Goal: Information Seeking & Learning: Learn about a topic

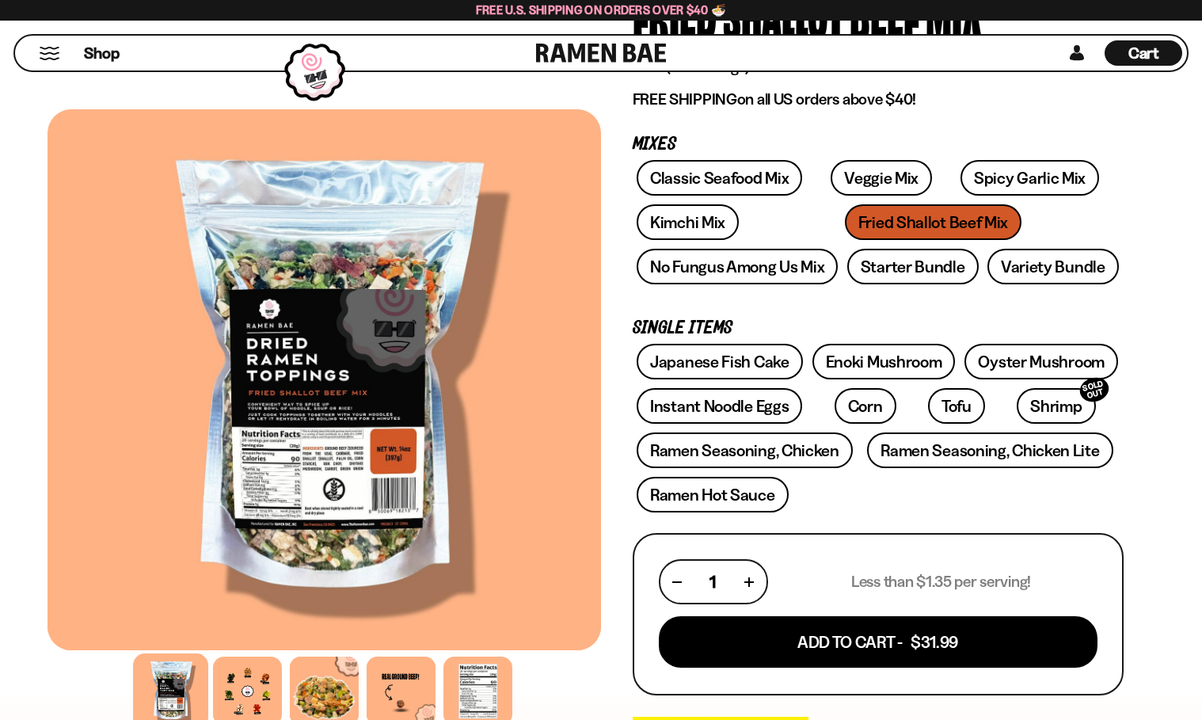
scroll to position [158, 0]
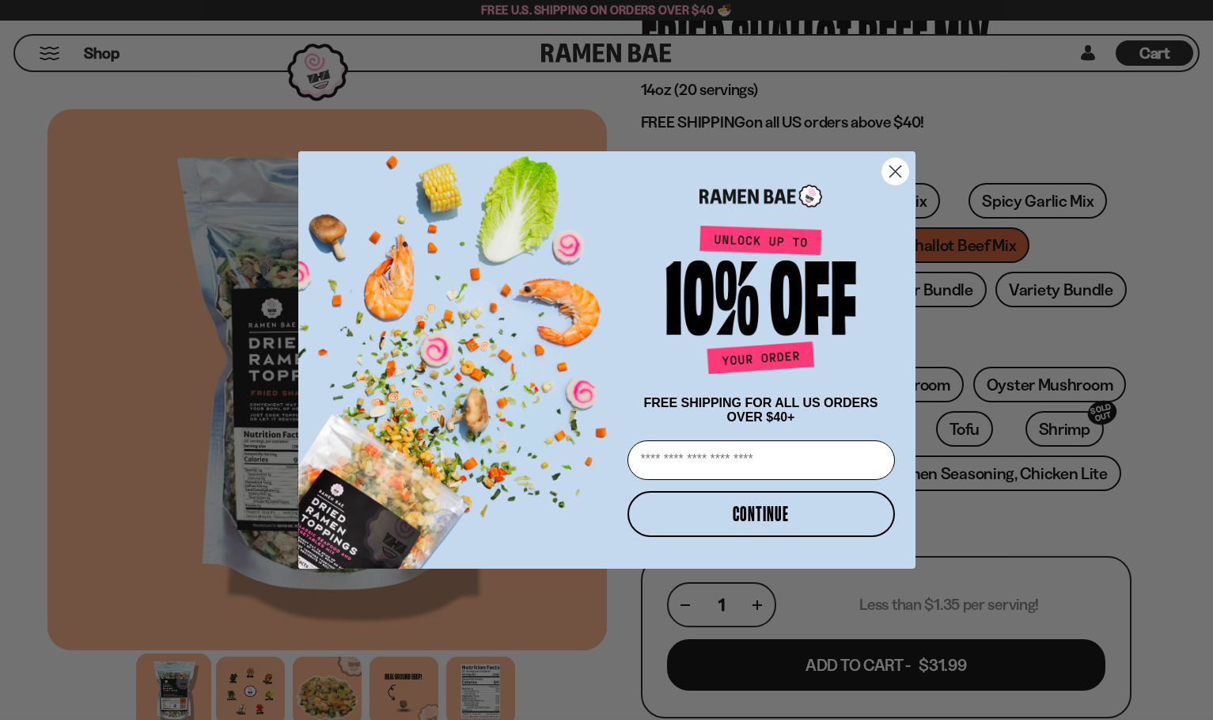
click at [887, 164] on circle "Close dialog" at bounding box center [895, 171] width 26 height 26
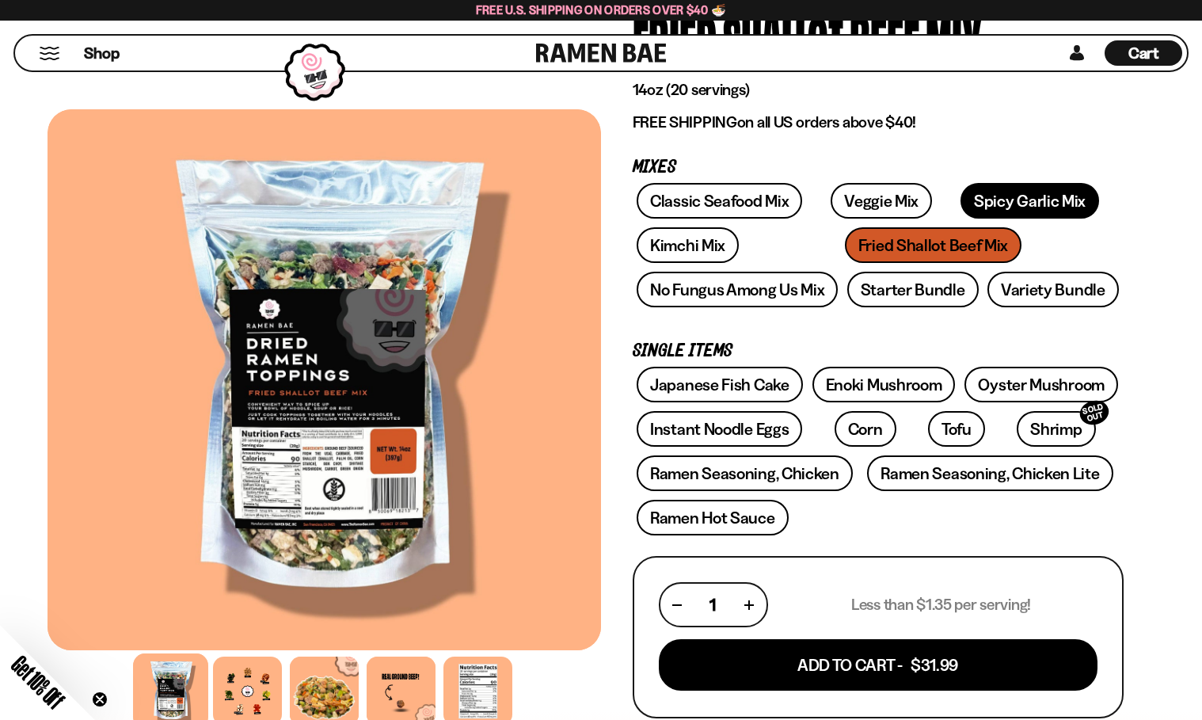
click at [973, 198] on link "Spicy Garlic Mix" at bounding box center [1029, 201] width 139 height 36
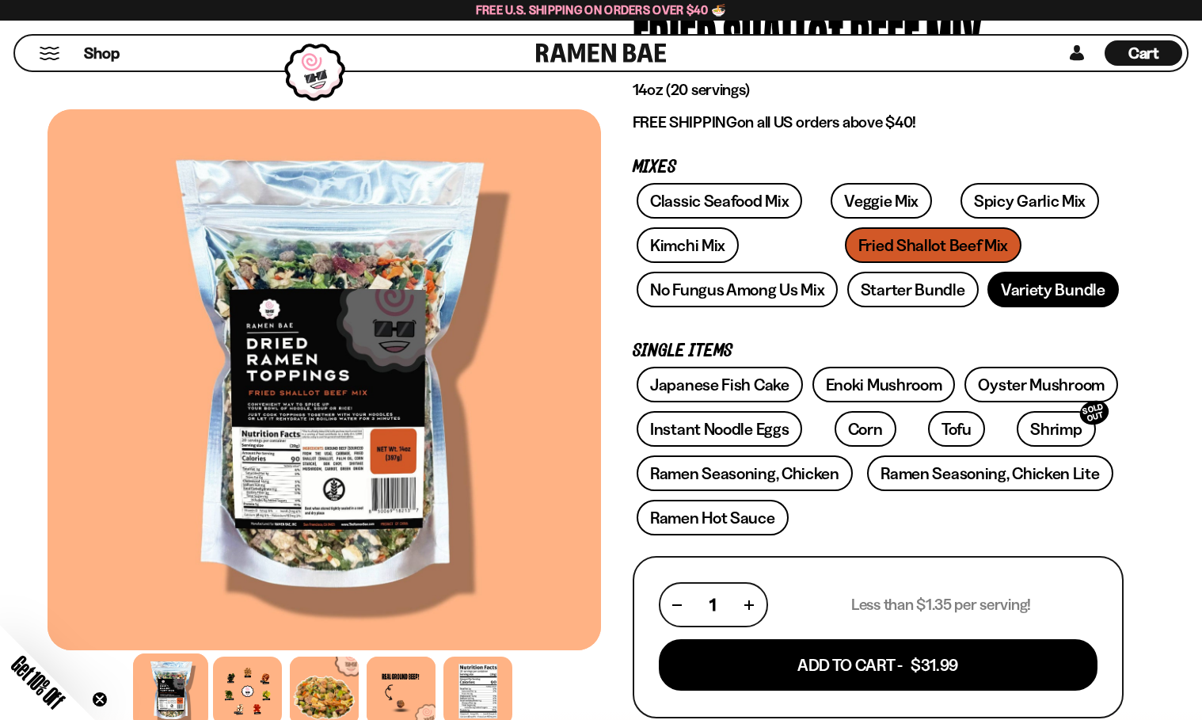
click at [1062, 282] on link "Variety Bundle" at bounding box center [1052, 290] width 131 height 36
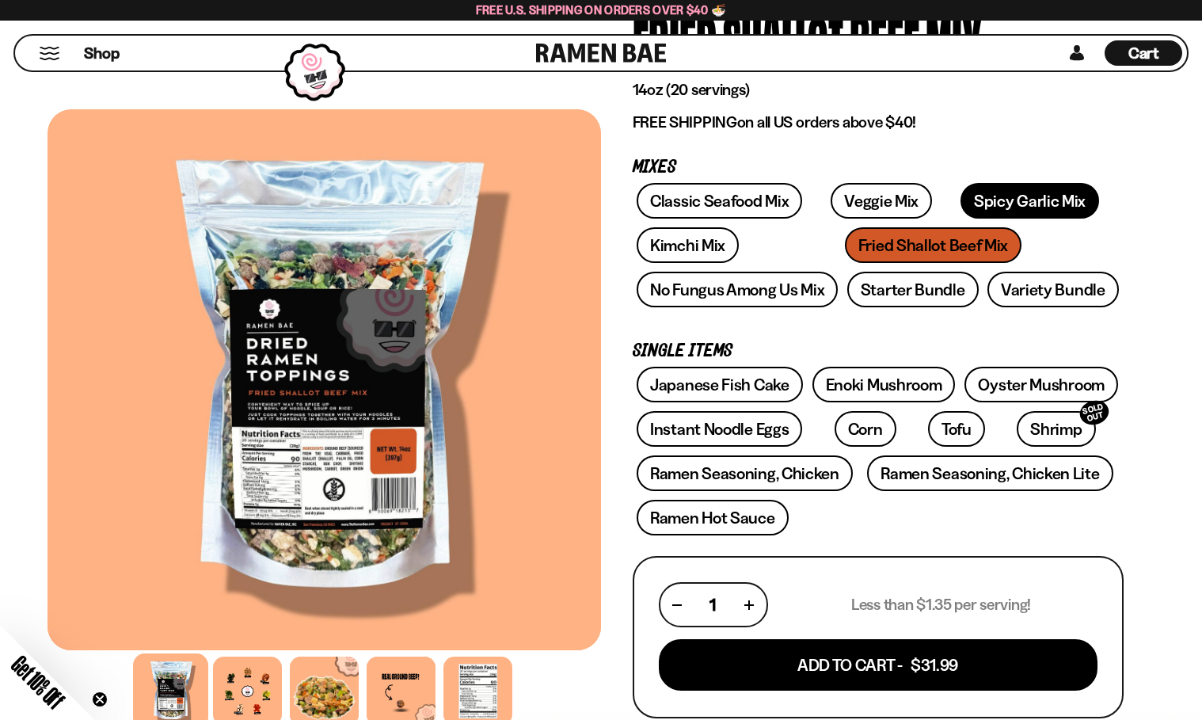
click at [982, 191] on link "Spicy Garlic Mix" at bounding box center [1029, 201] width 139 height 36
click at [840, 206] on link "Veggie Mix" at bounding box center [880, 201] width 101 height 36
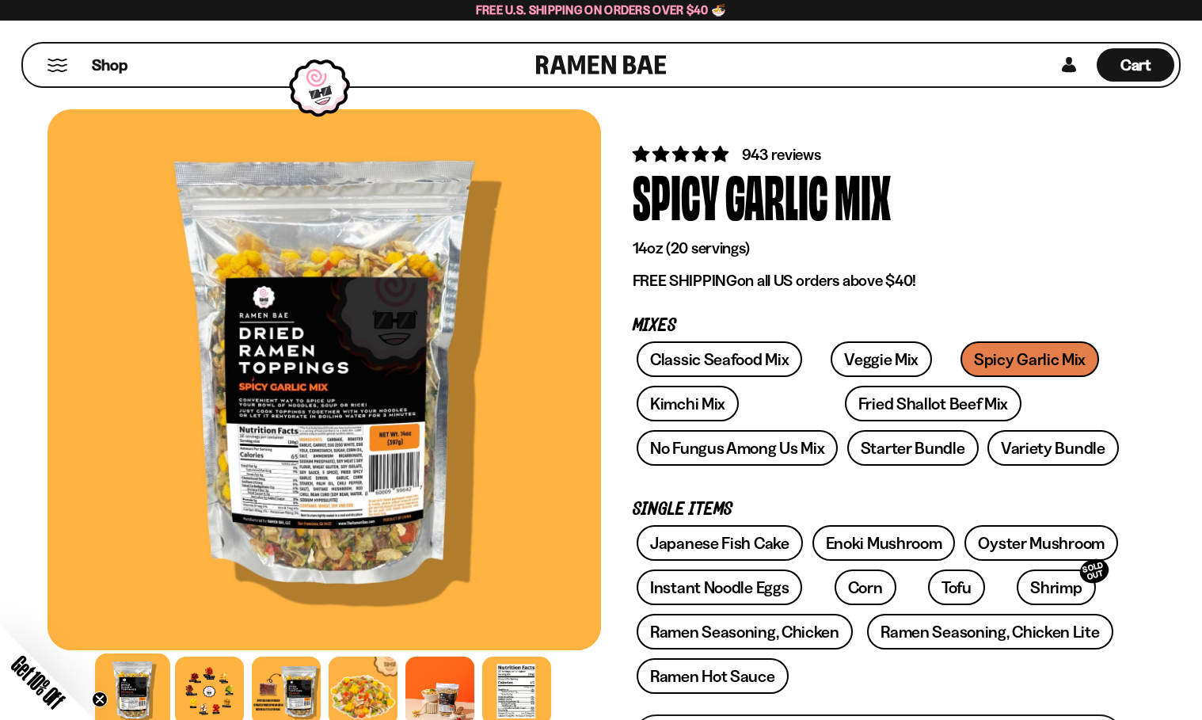
scroll to position [79, 0]
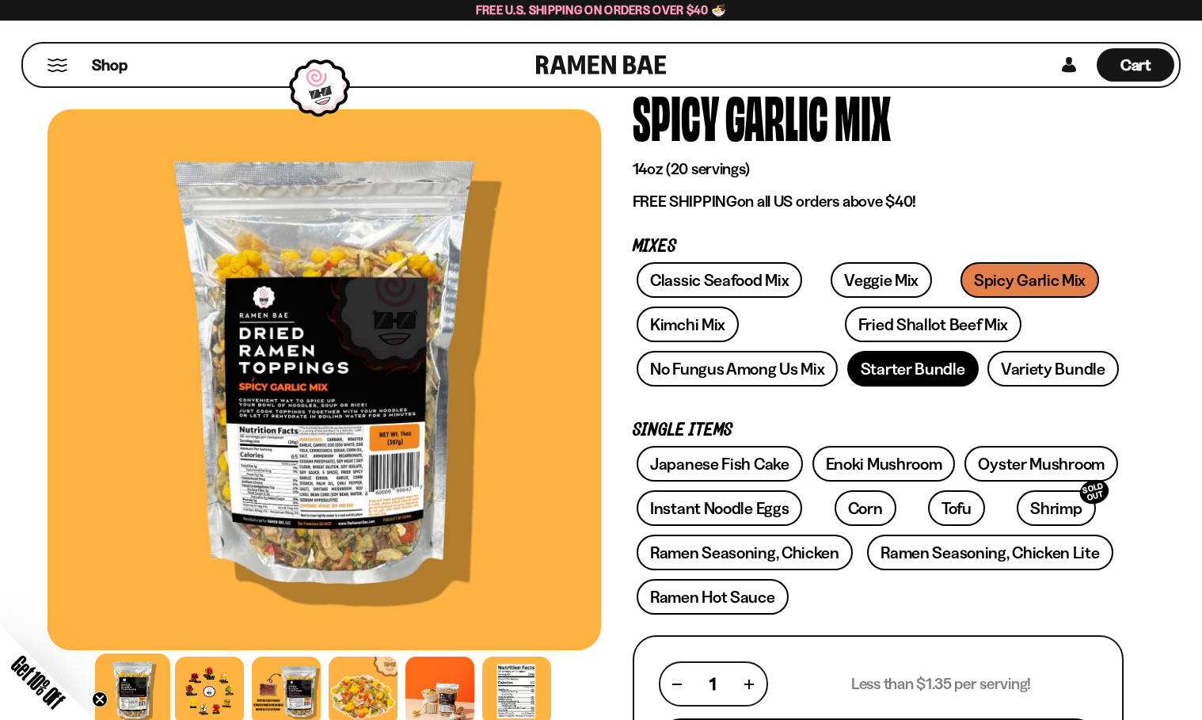
click at [936, 378] on link "Starter Bundle" at bounding box center [912, 369] width 131 height 36
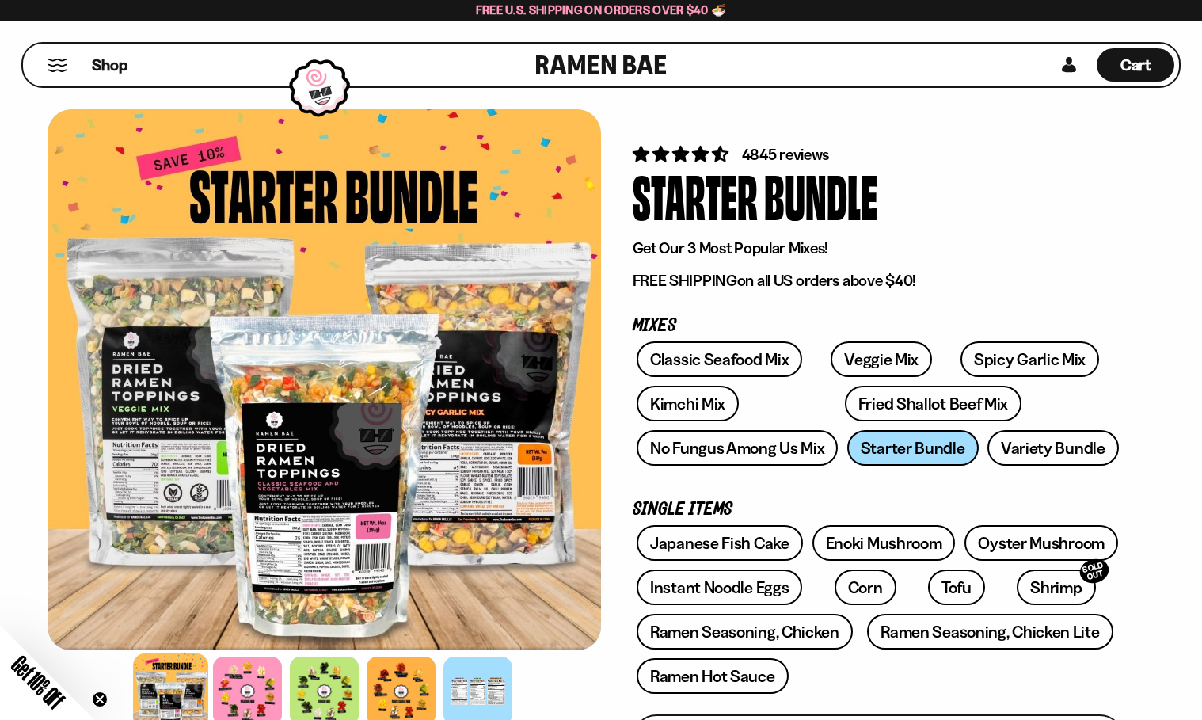
click at [914, 449] on div "Classic Seafood Mix Veggie Mix Spicy Garlic Mix Kimchi Mix Fried Shallot Beef M…" at bounding box center [877, 407] width 491 height 133
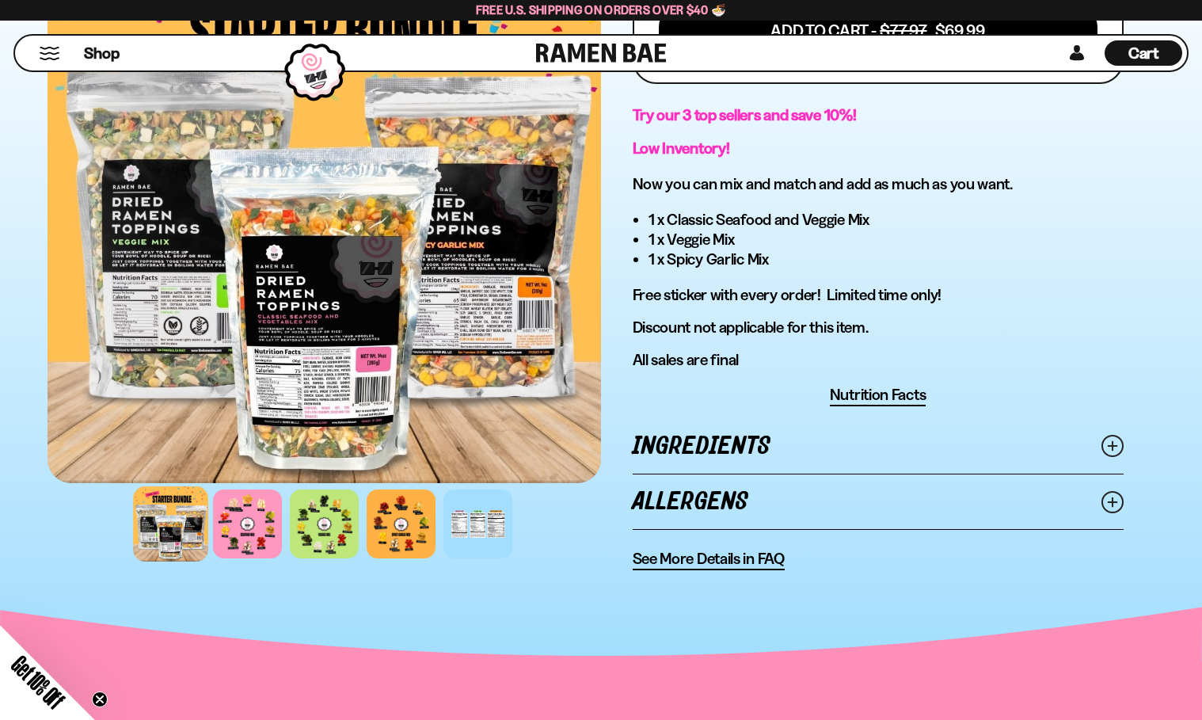
scroll to position [792, 0]
click at [243, 531] on div at bounding box center [247, 524] width 75 height 75
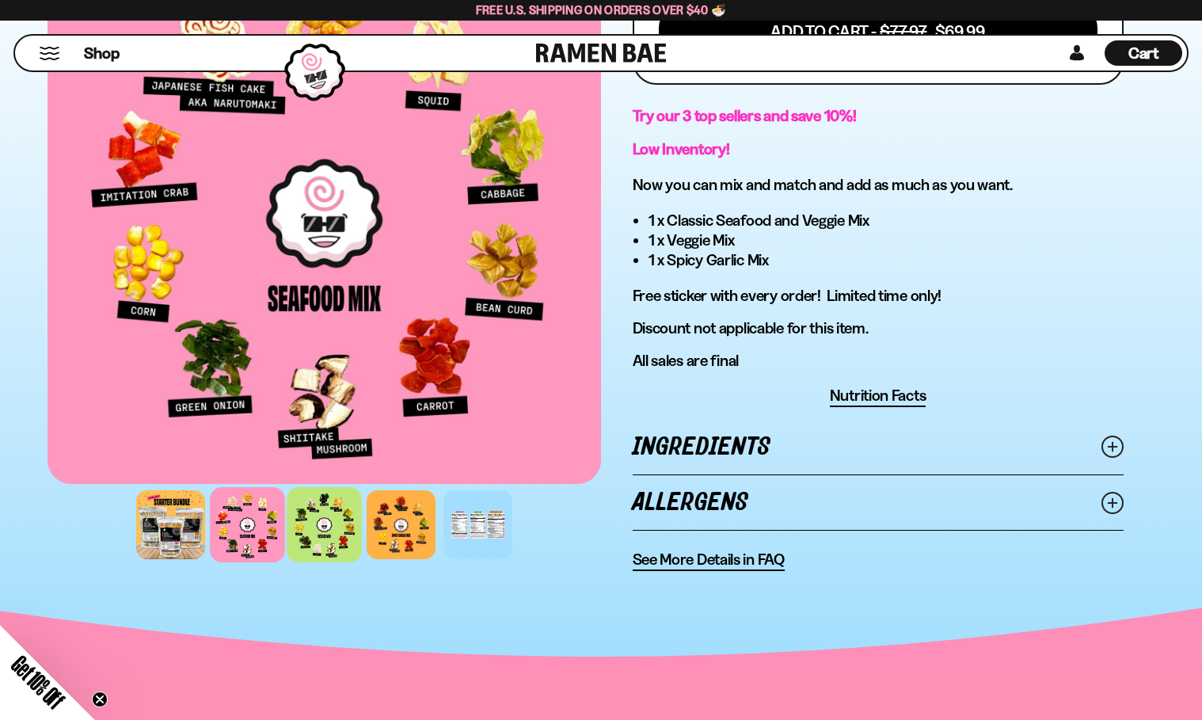
click at [306, 515] on div at bounding box center [324, 524] width 75 height 75
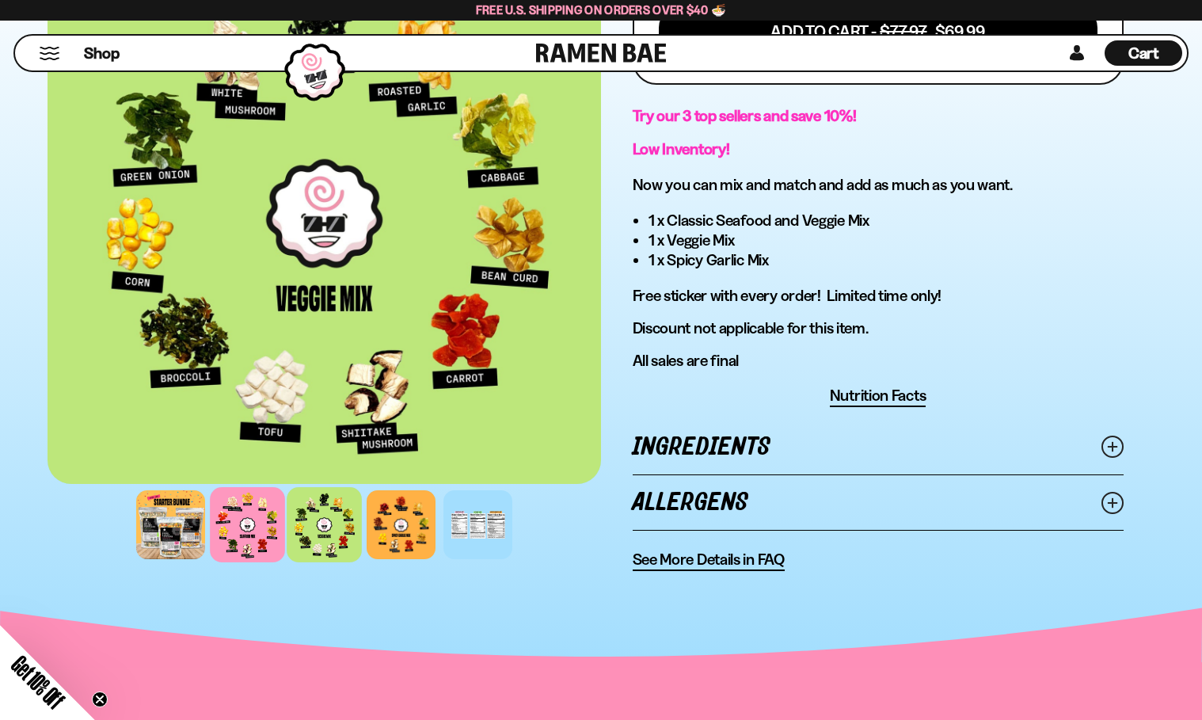
click at [227, 511] on div at bounding box center [247, 524] width 75 height 75
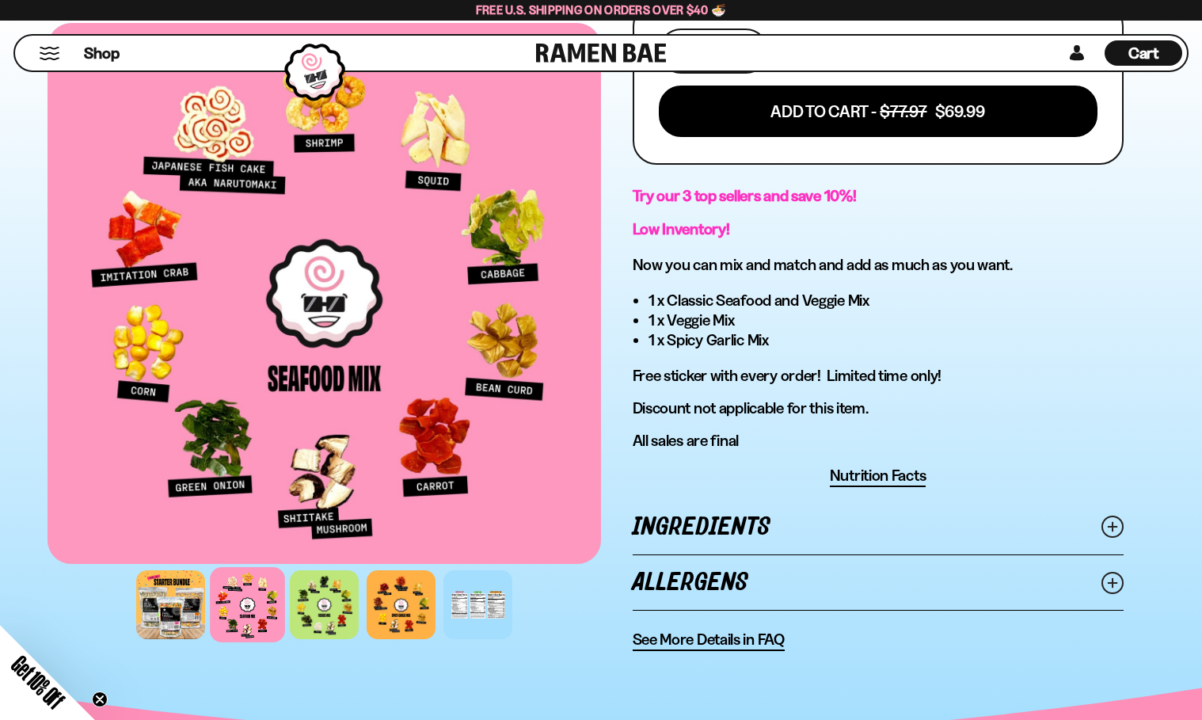
scroll to position [633, 0]
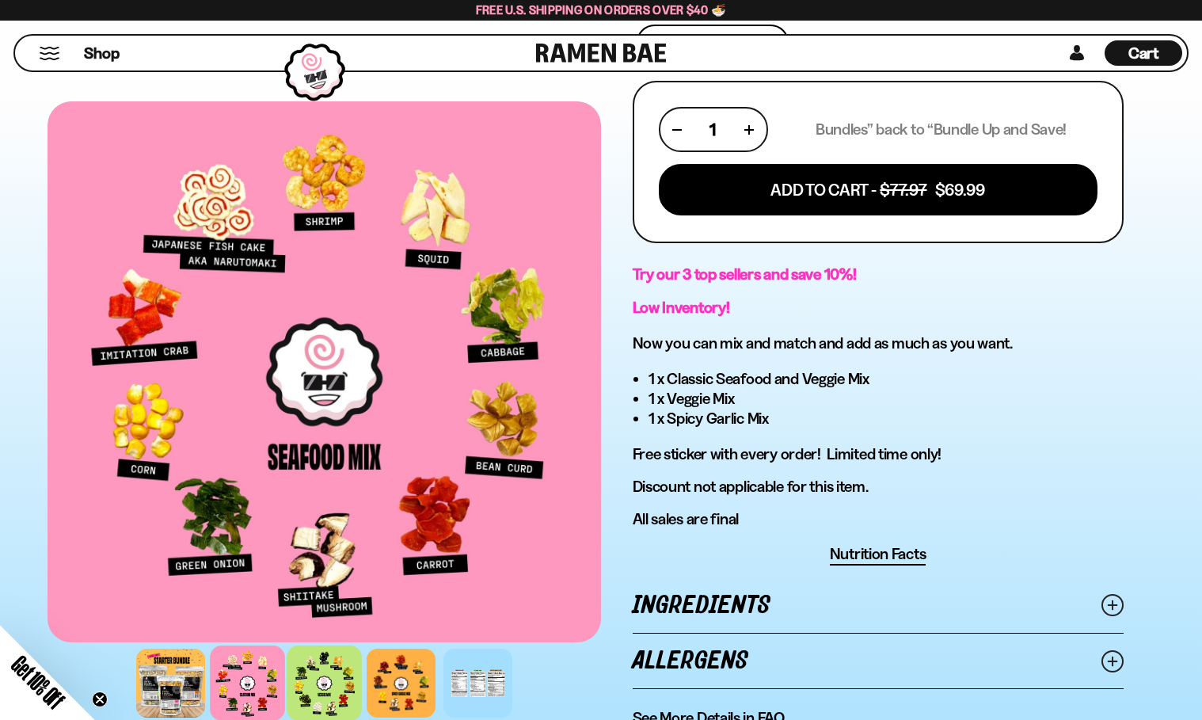
click at [332, 675] on div at bounding box center [324, 682] width 75 height 75
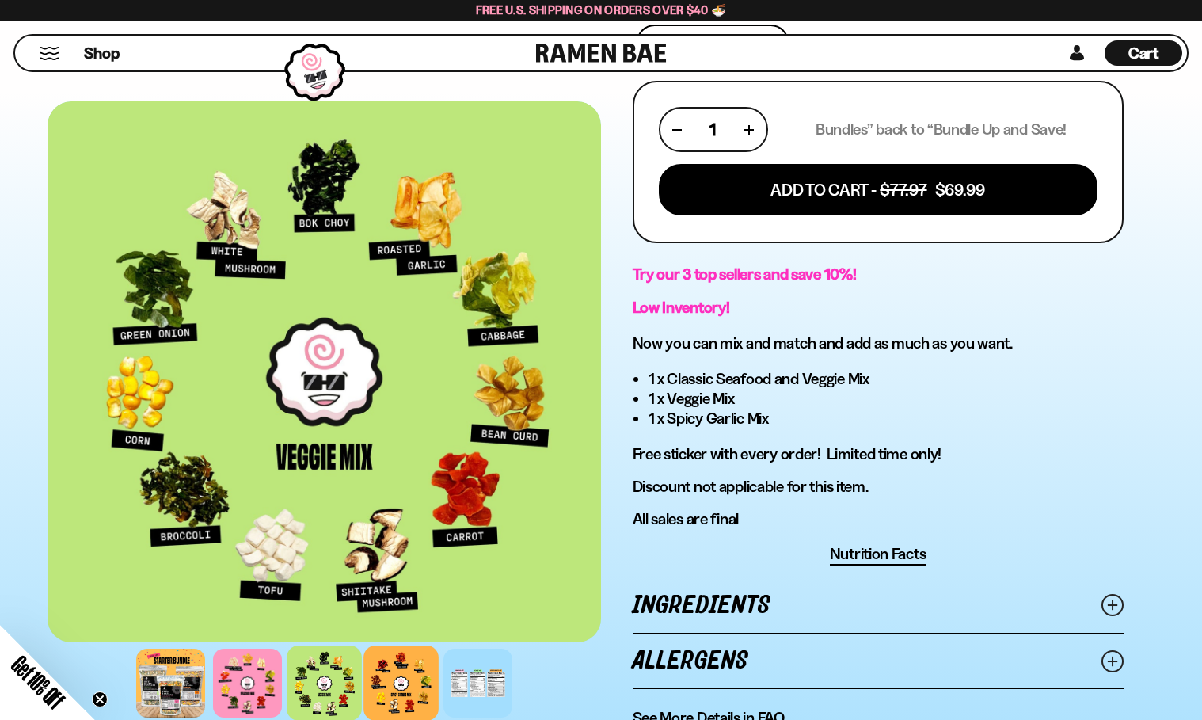
click at [404, 678] on div at bounding box center [400, 682] width 75 height 75
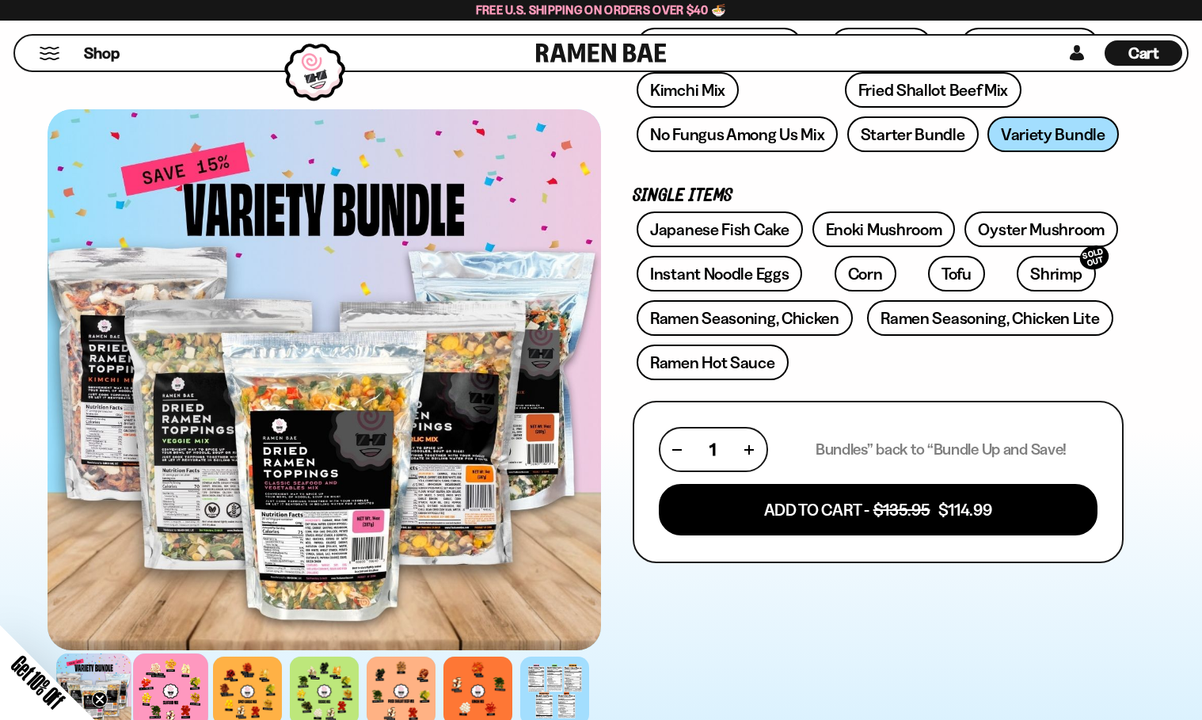
scroll to position [237, 0]
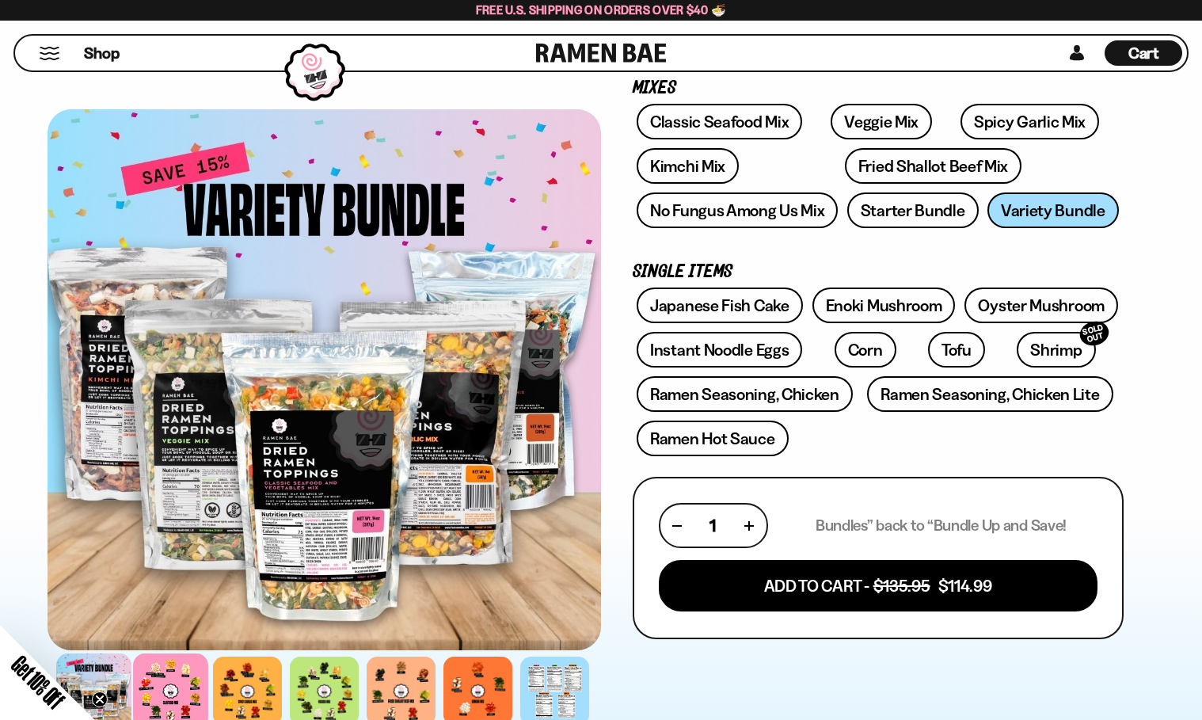
click at [179, 680] on div at bounding box center [170, 690] width 75 height 75
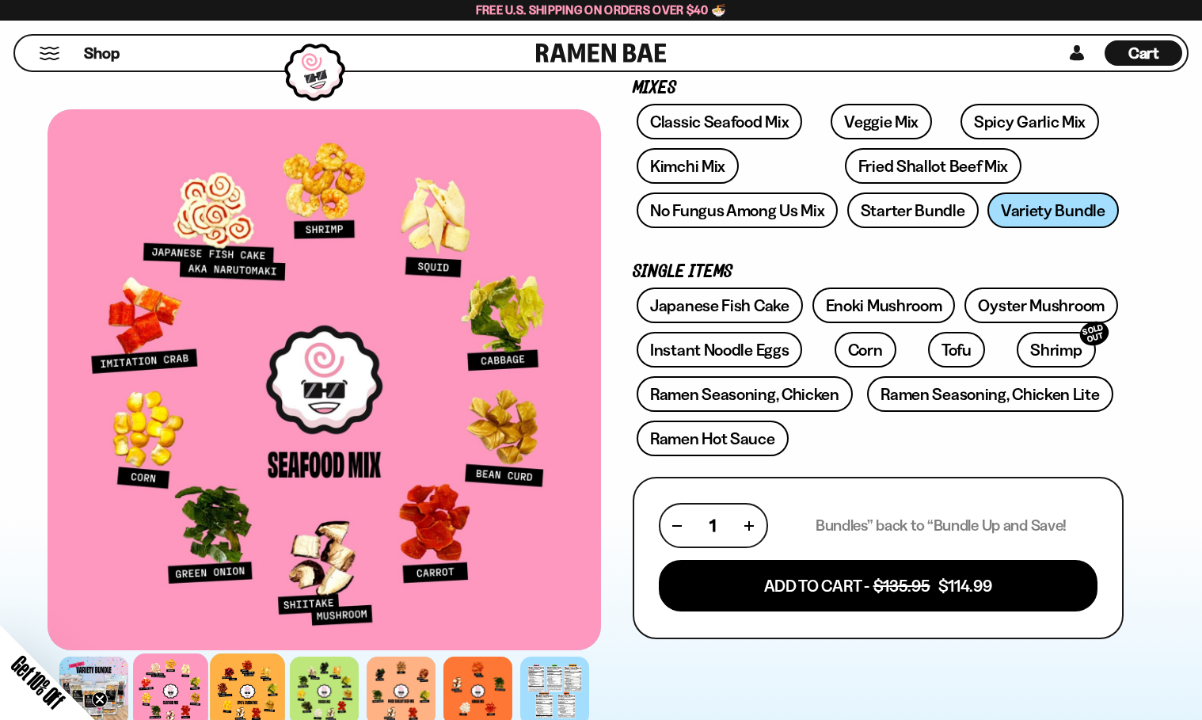
click at [274, 683] on div at bounding box center [247, 690] width 75 height 75
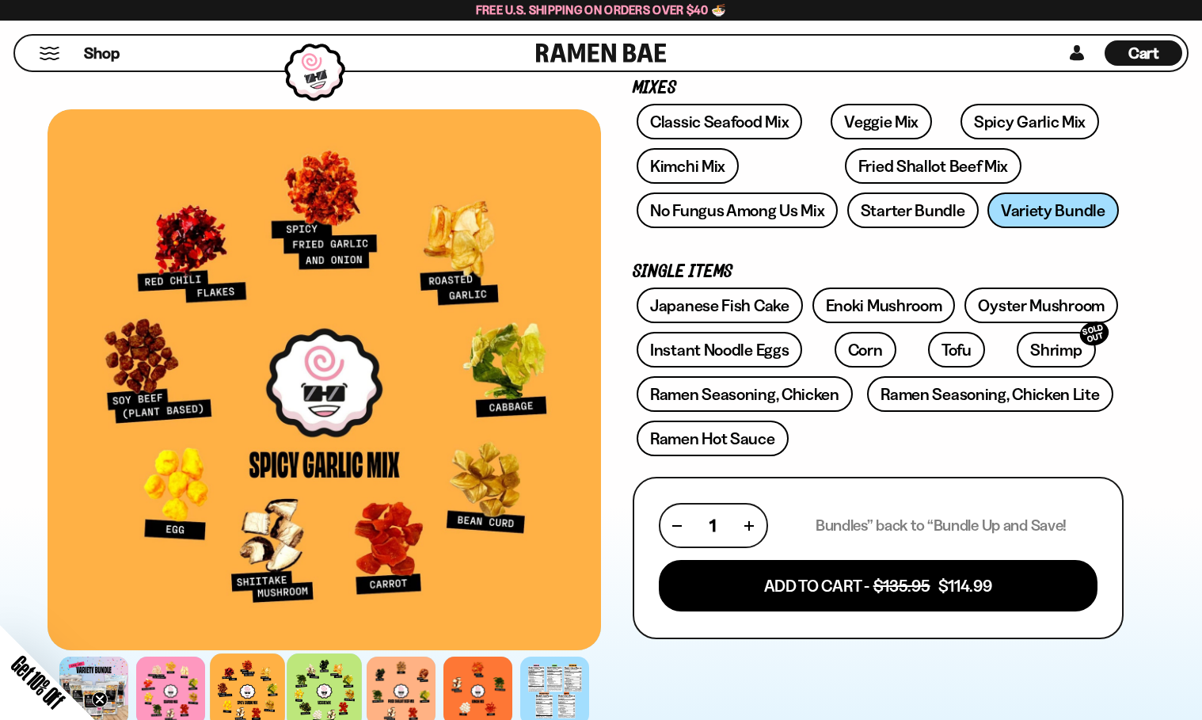
click at [330, 690] on div at bounding box center [324, 690] width 75 height 75
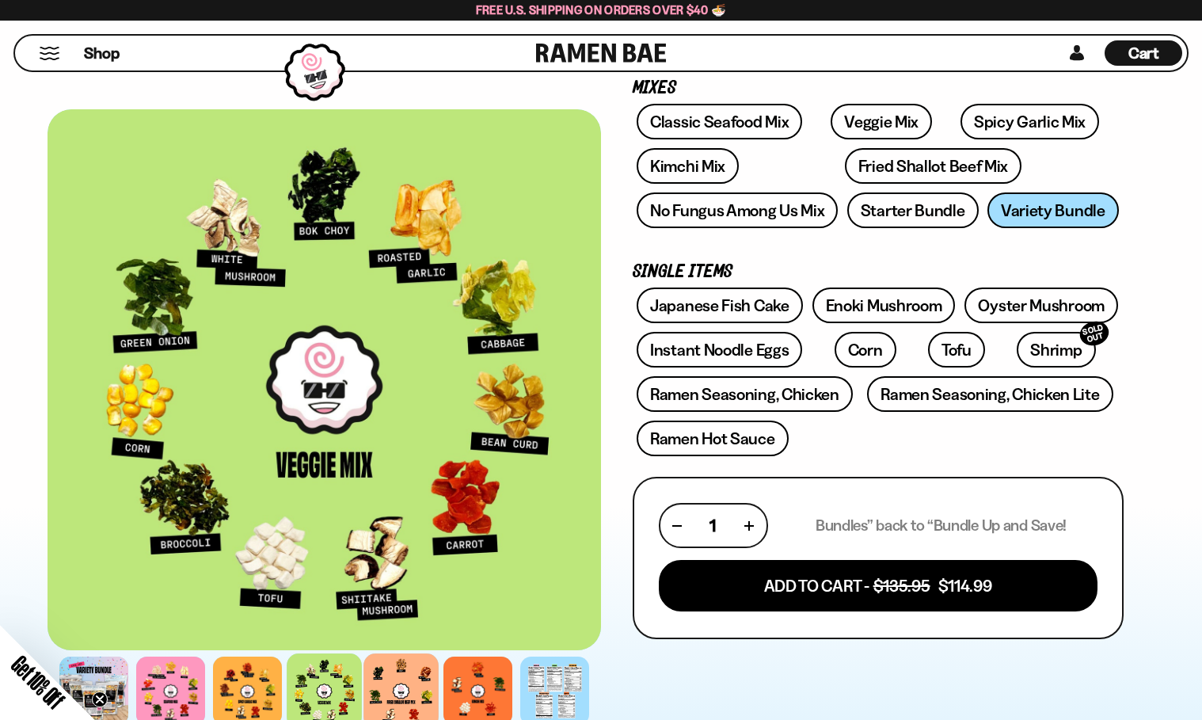
click at [398, 679] on div at bounding box center [400, 690] width 75 height 75
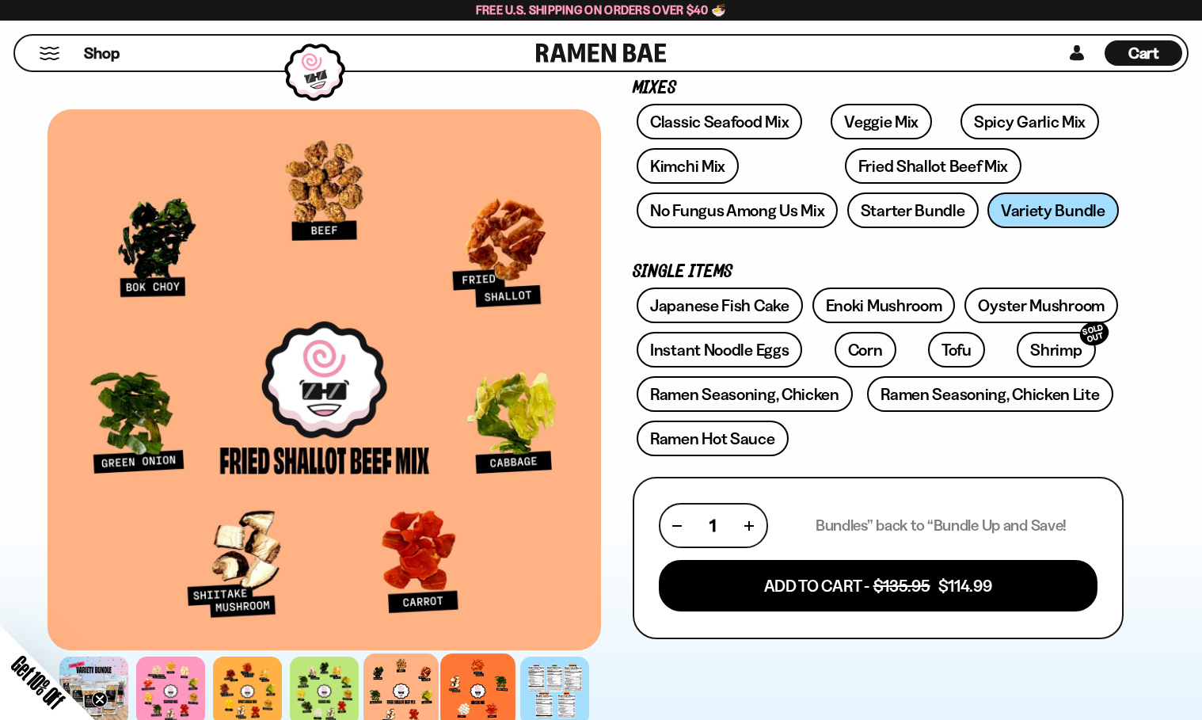
click at [469, 701] on div at bounding box center [477, 690] width 75 height 75
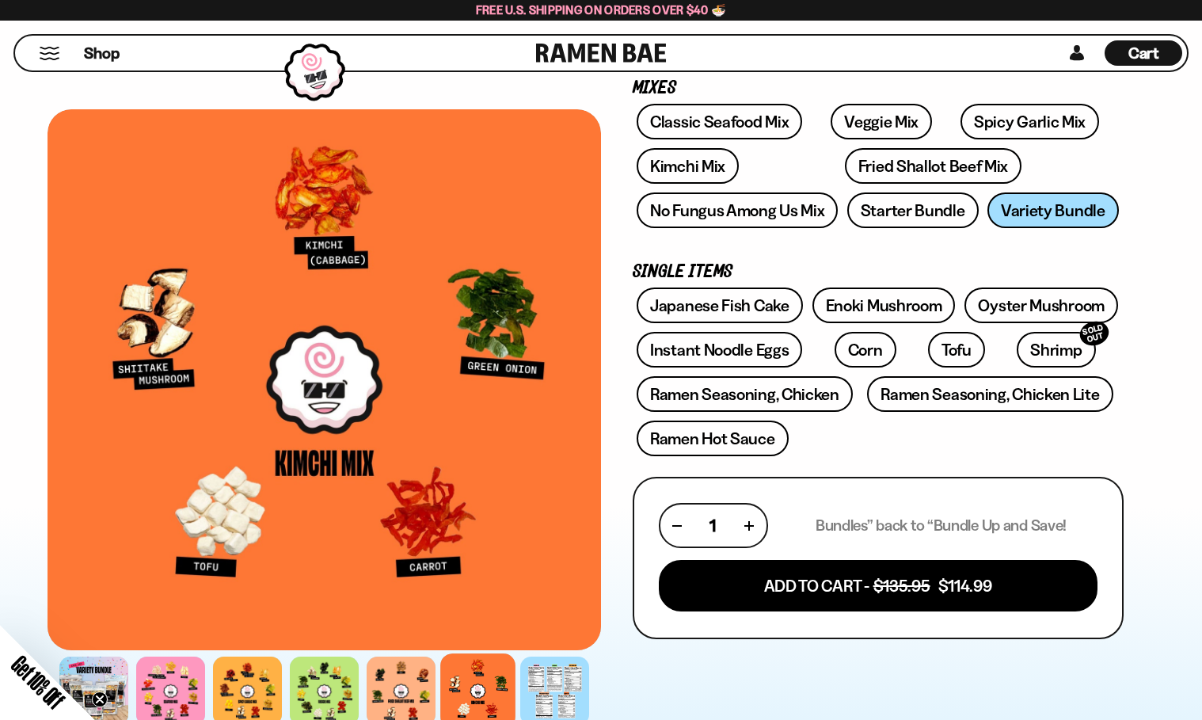
click at [48, 523] on div at bounding box center [323, 379] width 553 height 541
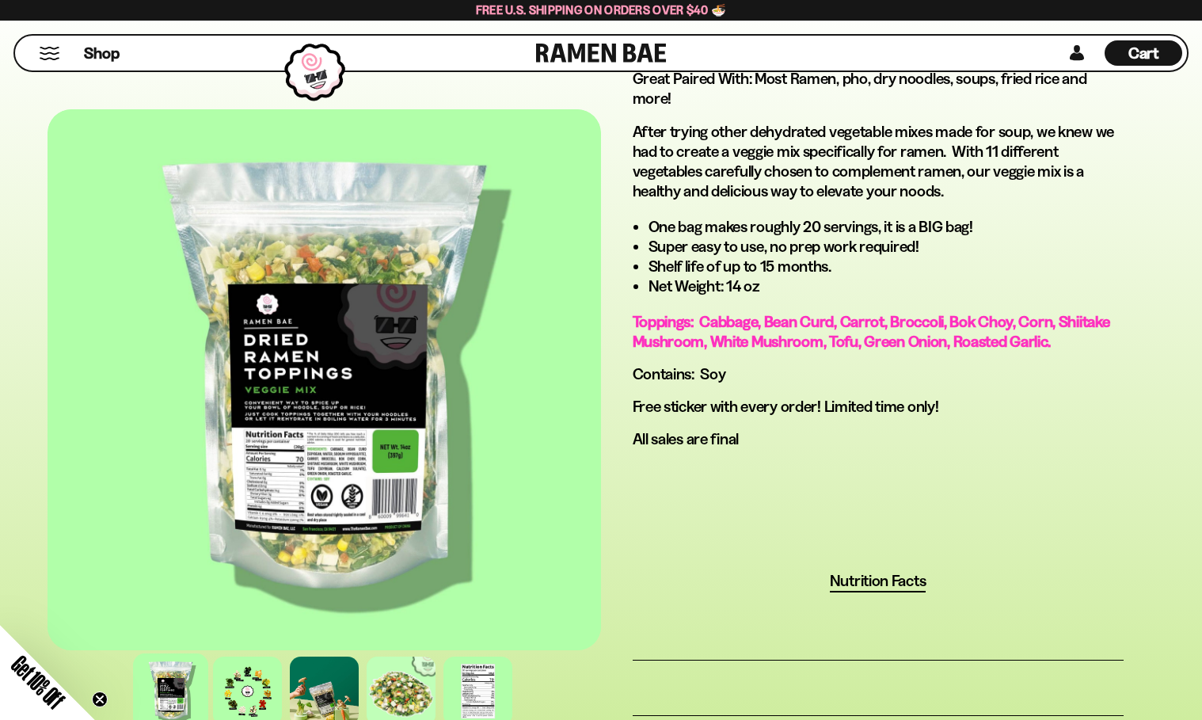
scroll to position [871, 0]
